Goal: Task Accomplishment & Management: Manage account settings

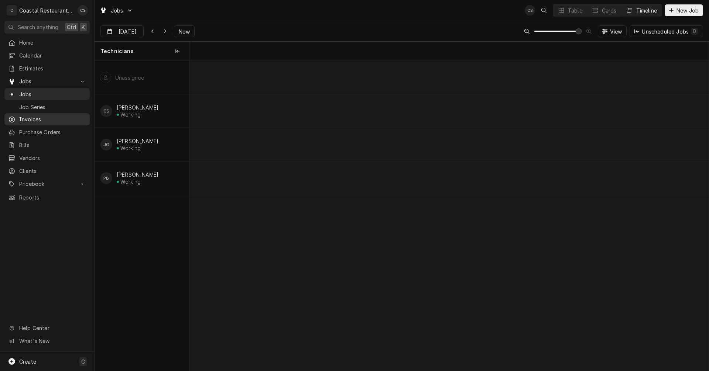
scroll to position [0, 10281]
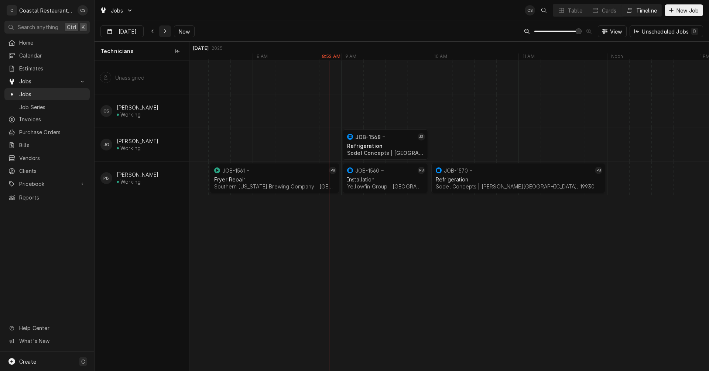
click at [164, 30] on icon "Dynamic Content Wrapper" at bounding box center [165, 31] width 3 height 5
type input "Aug 22"
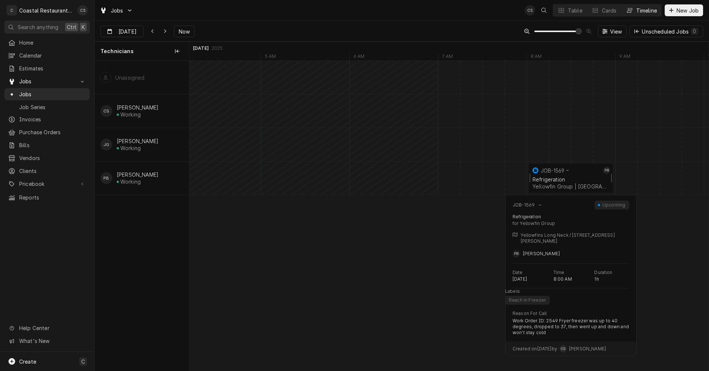
click at [578, 179] on div "Refrigeration" at bounding box center [570, 179] width 76 height 6
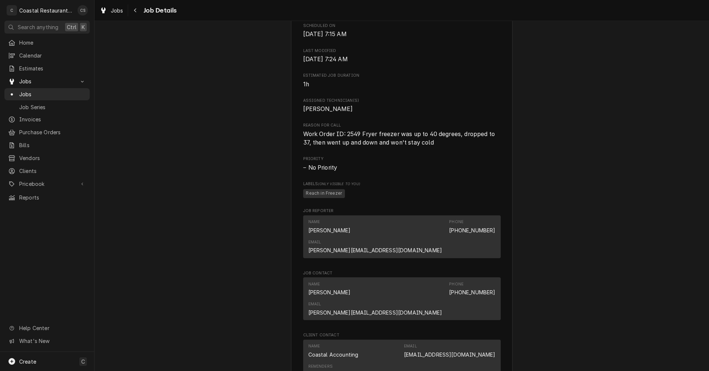
scroll to position [295, 0]
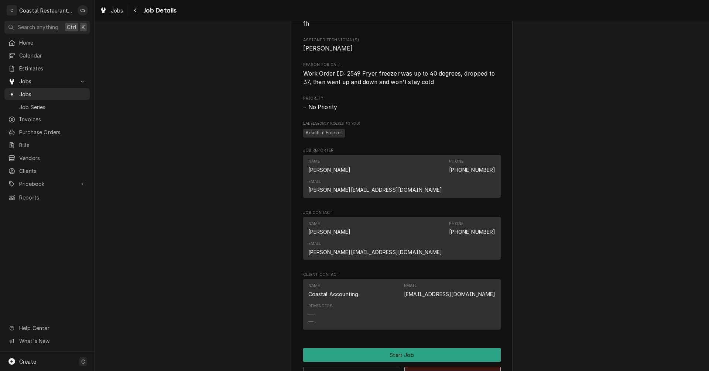
click at [441, 367] on button "Cancel Job" at bounding box center [452, 374] width 96 height 14
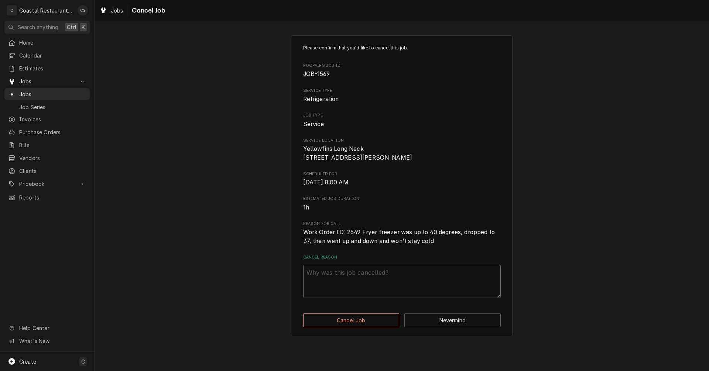
click at [375, 291] on textarea "Cancel Reason" at bounding box center [402, 281] width 198 height 33
type textarea "x"
type textarea "F"
type textarea "x"
type textarea "Fo"
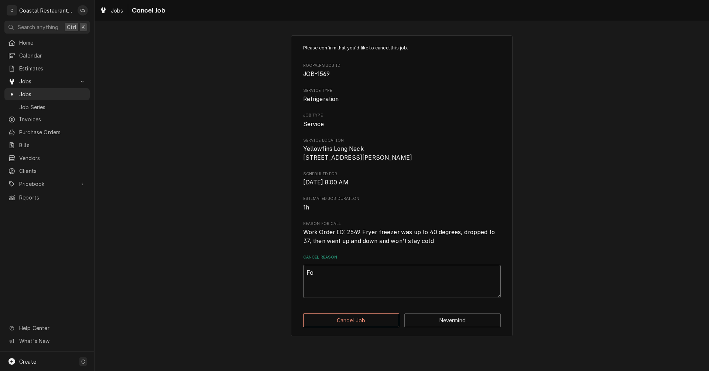
type textarea "x"
type textarea "Fou"
type textarea "x"
type textarea "Foun"
type textarea "x"
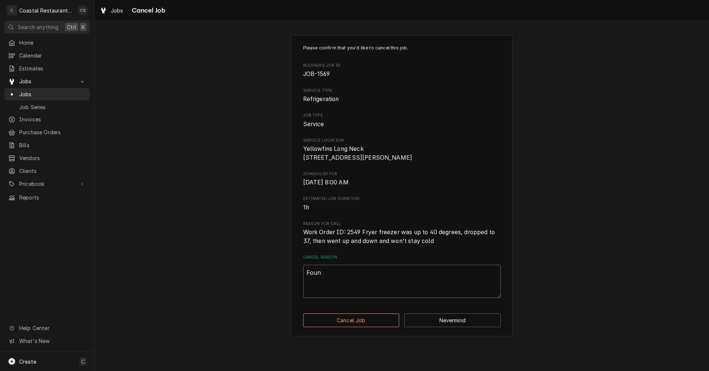
type textarea "Found"
type textarea "x"
type textarea "Found"
type textarea "x"
type textarea "Found s"
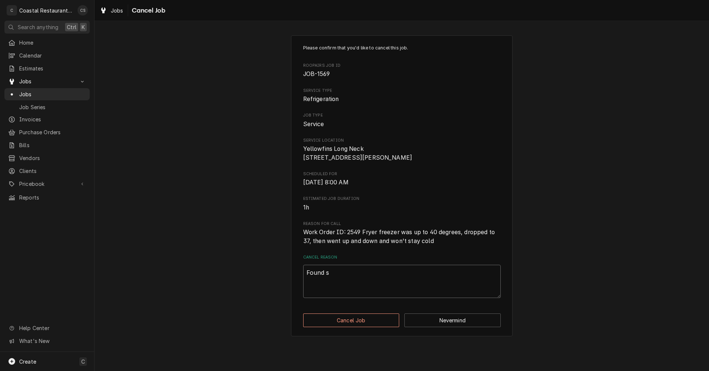
type textarea "x"
type textarea "Found so"
type textarea "x"
type textarea "Found som"
type textarea "x"
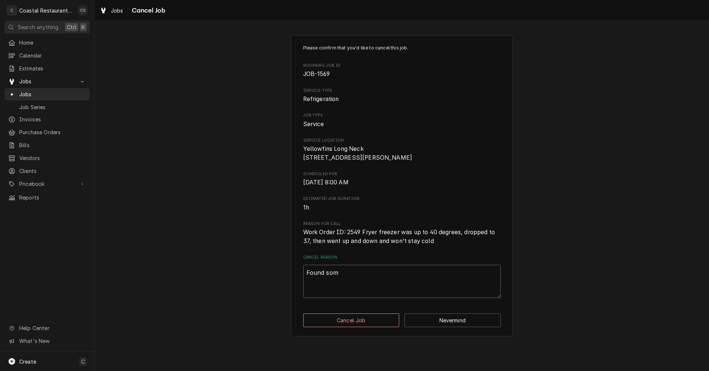
type textarea "Found some"
type textarea "x"
type textarea "Found somei"
type textarea "x"
type textarea "Found some"
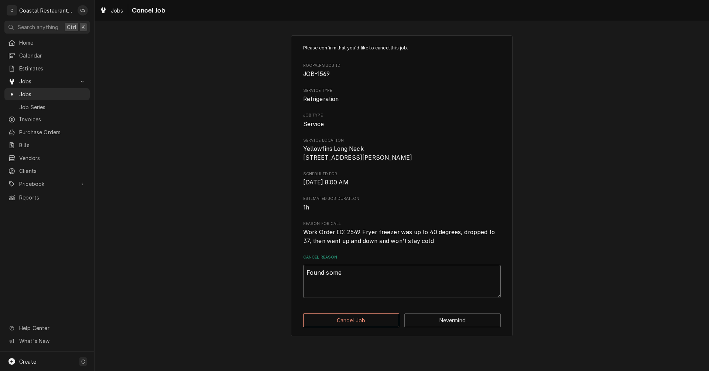
type textarea "x"
type textarea "Found someo"
type textarea "x"
type textarea "Found someon"
type textarea "x"
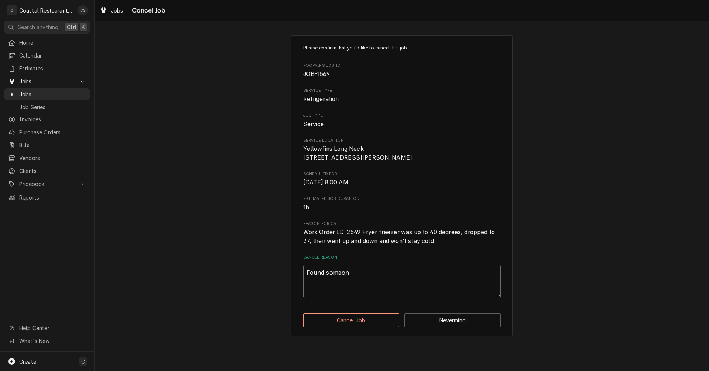
type textarea "Found someone"
type textarea "x"
type textarea "Found someone"
type textarea "x"
type textarea "Found someone e"
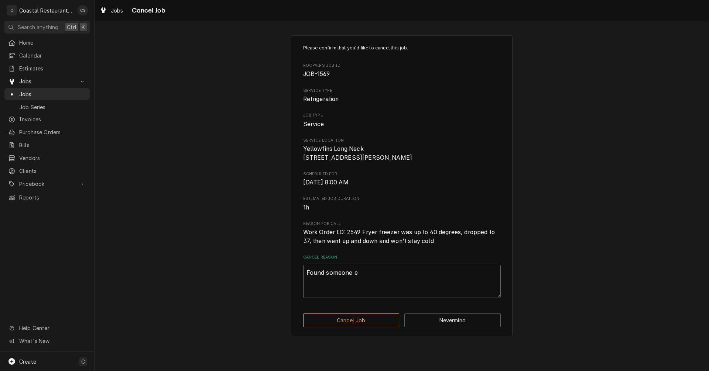
type textarea "x"
type textarea "Found someone el"
type textarea "x"
type textarea "Found someone els"
type textarea "x"
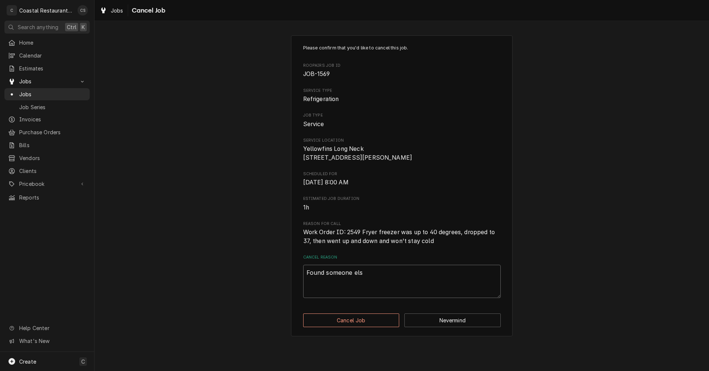
type textarea "Found someone else"
type textarea "x"
type textarea "Found someone else."
type textarea "x"
type textarea "Found someone else."
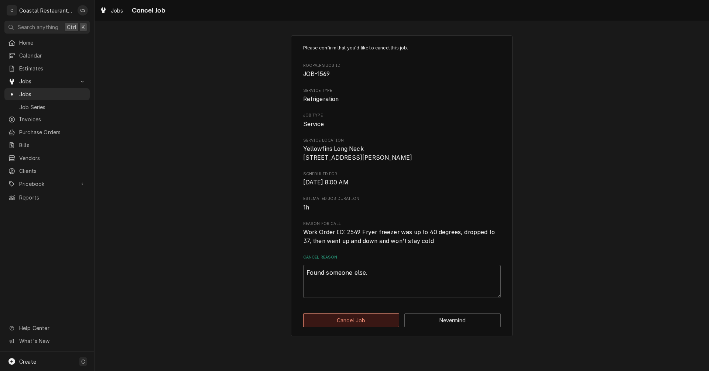
click at [350, 327] on button "Cancel Job" at bounding box center [351, 321] width 96 height 14
type textarea "x"
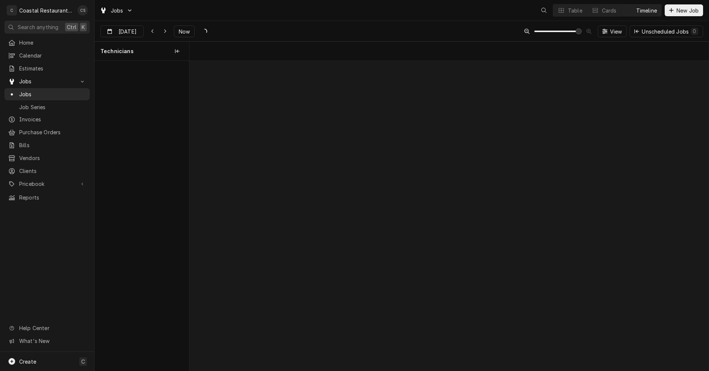
scroll to position [0, 10295]
click at [152, 29] on icon "Dynamic Content Wrapper" at bounding box center [152, 31] width 3 height 5
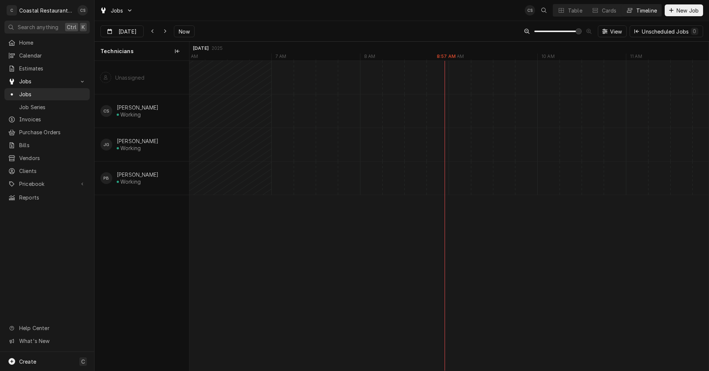
type input "[DATE]"
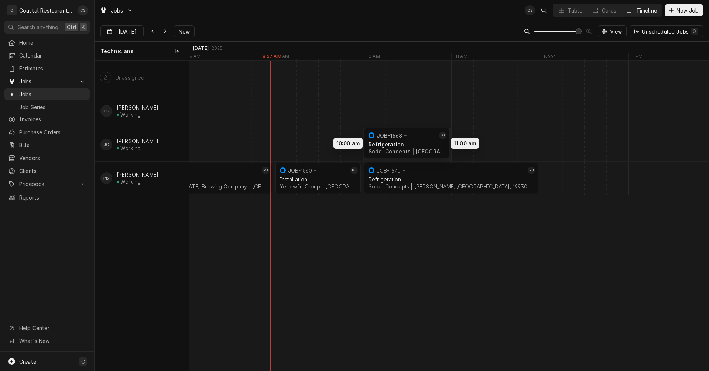
drag, startPoint x: 331, startPoint y: 137, endPoint x: 418, endPoint y: 135, distance: 86.8
click at [418, 135] on div "10:00 AM 11:00 AM JOB-1568 JG Refrigeration Sodel Concepts | Fenwick Island, 19…" at bounding box center [448, 216] width 519 height 310
click at [372, 288] on div "10:00 AM 11:00 AM JOB-1568 JG Refrigeration Sodel Concepts | Fenwick Island, 19…" at bounding box center [448, 216] width 519 height 310
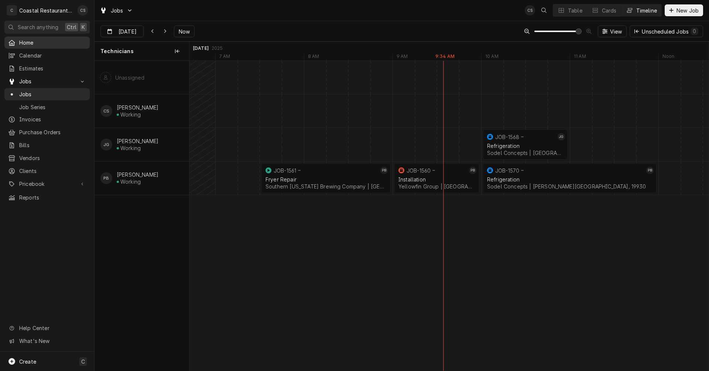
click at [37, 41] on span "Home" at bounding box center [52, 43] width 67 height 8
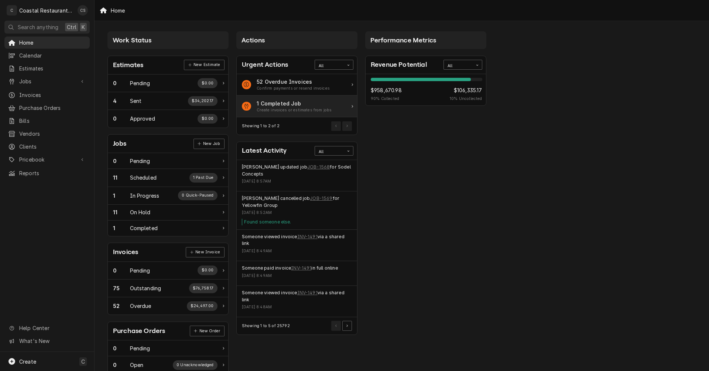
click at [288, 107] on div "Create invoices or estimates from jobs" at bounding box center [294, 110] width 75 height 6
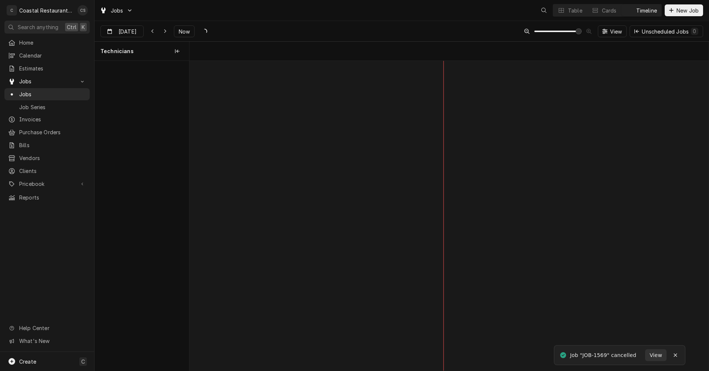
scroll to position [0, 10296]
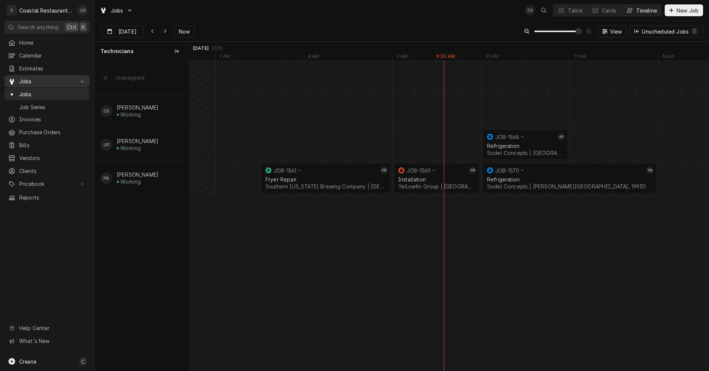
click at [27, 78] on span "Jobs" at bounding box center [47, 82] width 56 height 8
click at [32, 91] on span "Jobs" at bounding box center [52, 94] width 67 height 8
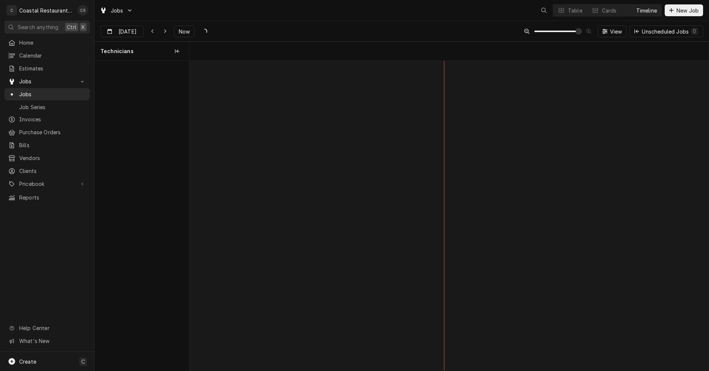
scroll to position [0, 10296]
